Goal: Connect with others: Connect with others

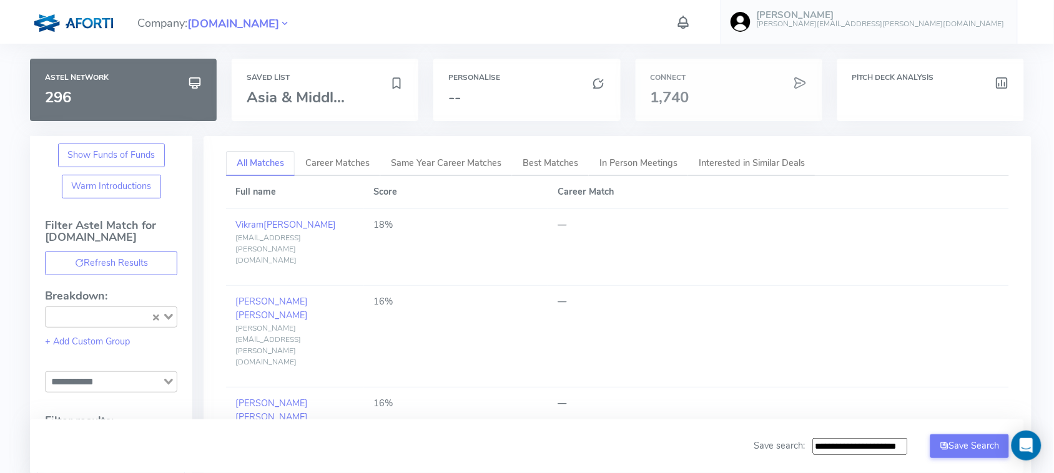
click at [700, 87] on div "Connect 1,740" at bounding box center [729, 90] width 187 height 62
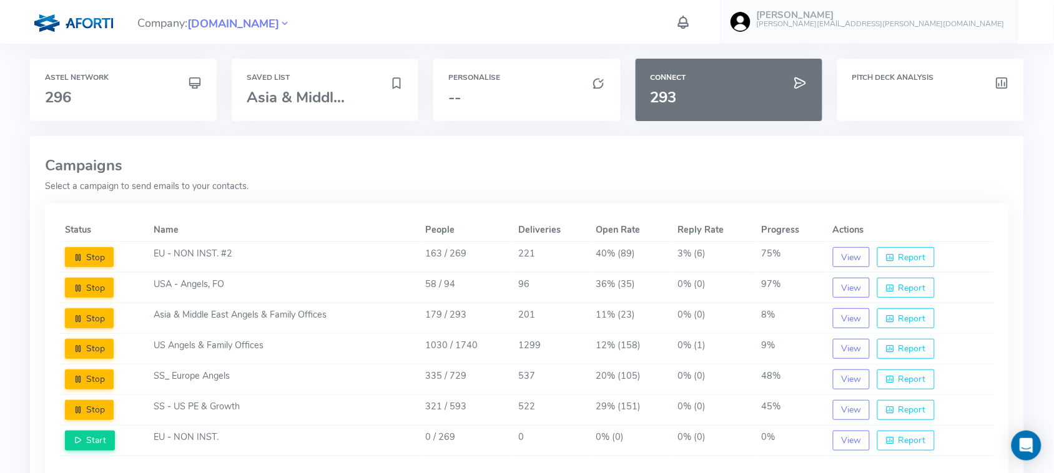
scroll to position [125, 0]
